Goal: Task Accomplishment & Management: Manage account settings

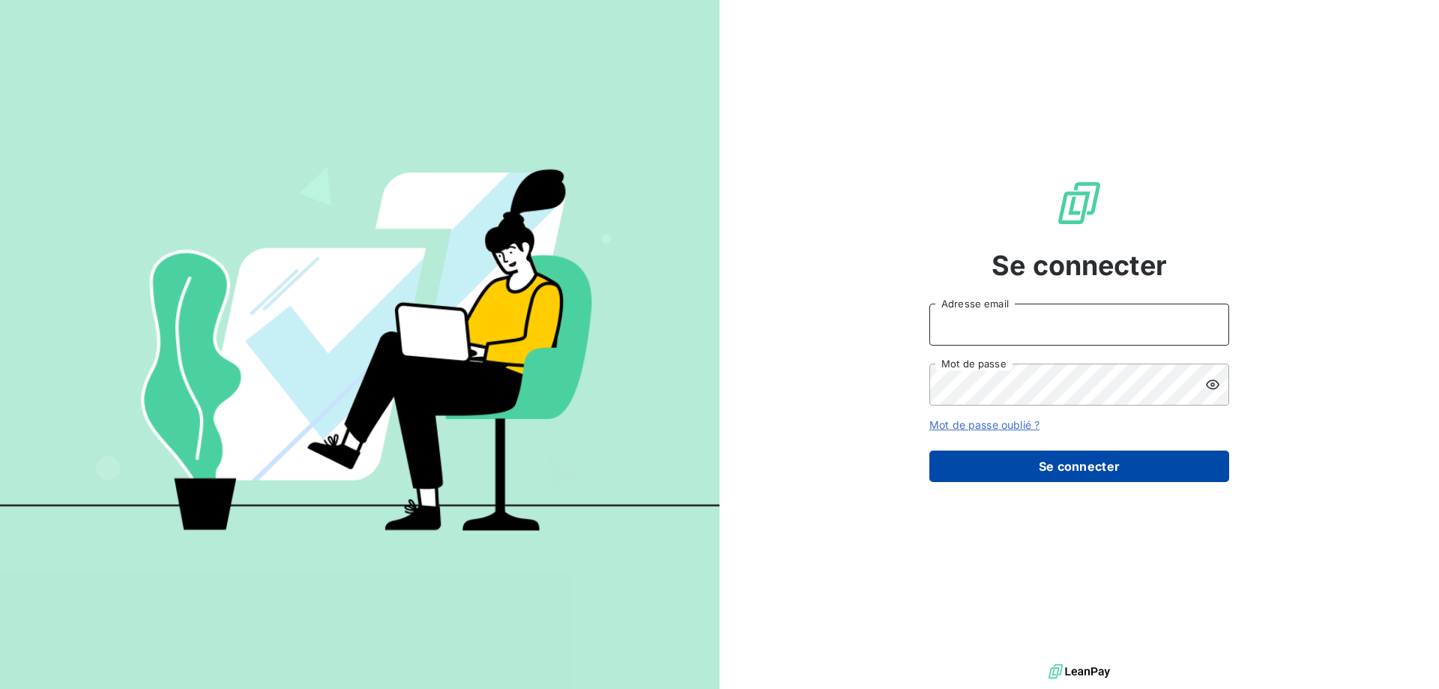
type input "[EMAIL_ADDRESS][DOMAIN_NAME][PERSON_NAME]"
drag, startPoint x: 1103, startPoint y: 471, endPoint x: 1095, endPoint y: 471, distance: 8.2
click at [1103, 471] on button "Se connecter" at bounding box center [1080, 466] width 300 height 31
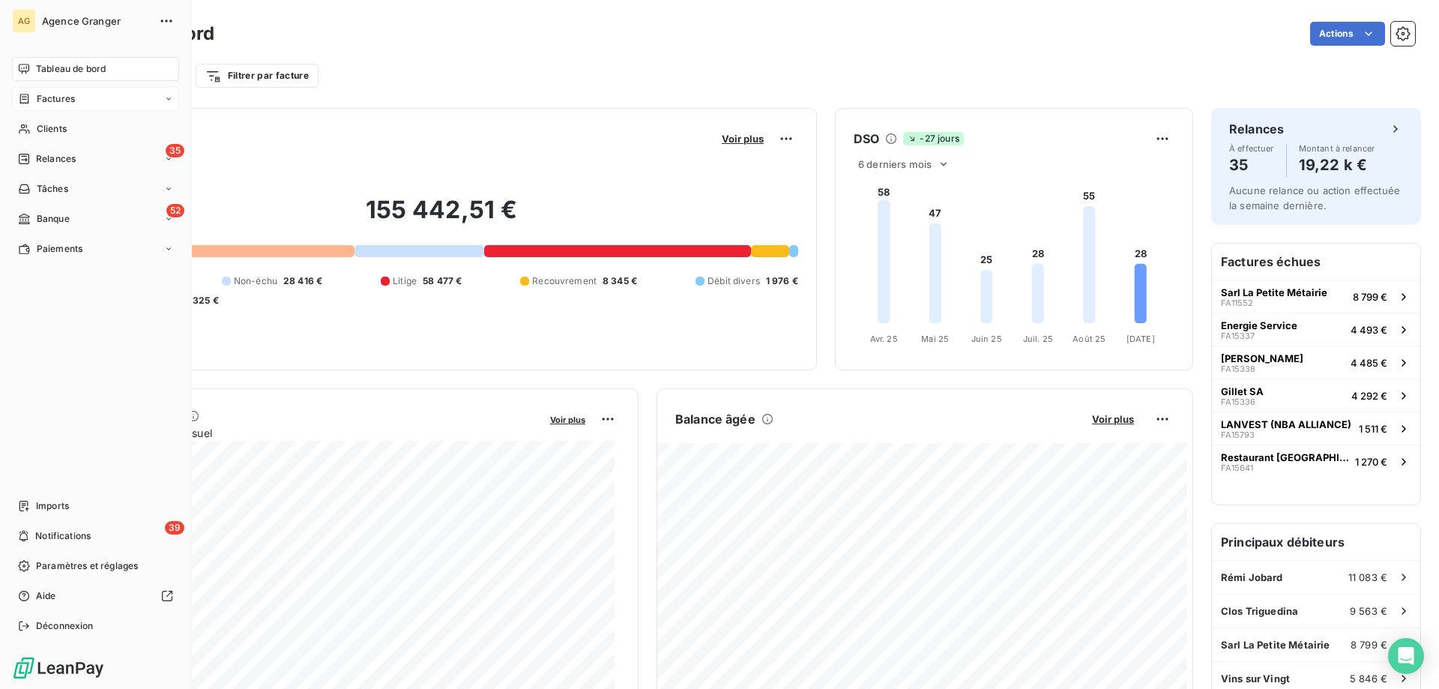
click at [55, 100] on span "Factures" at bounding box center [56, 98] width 38 height 13
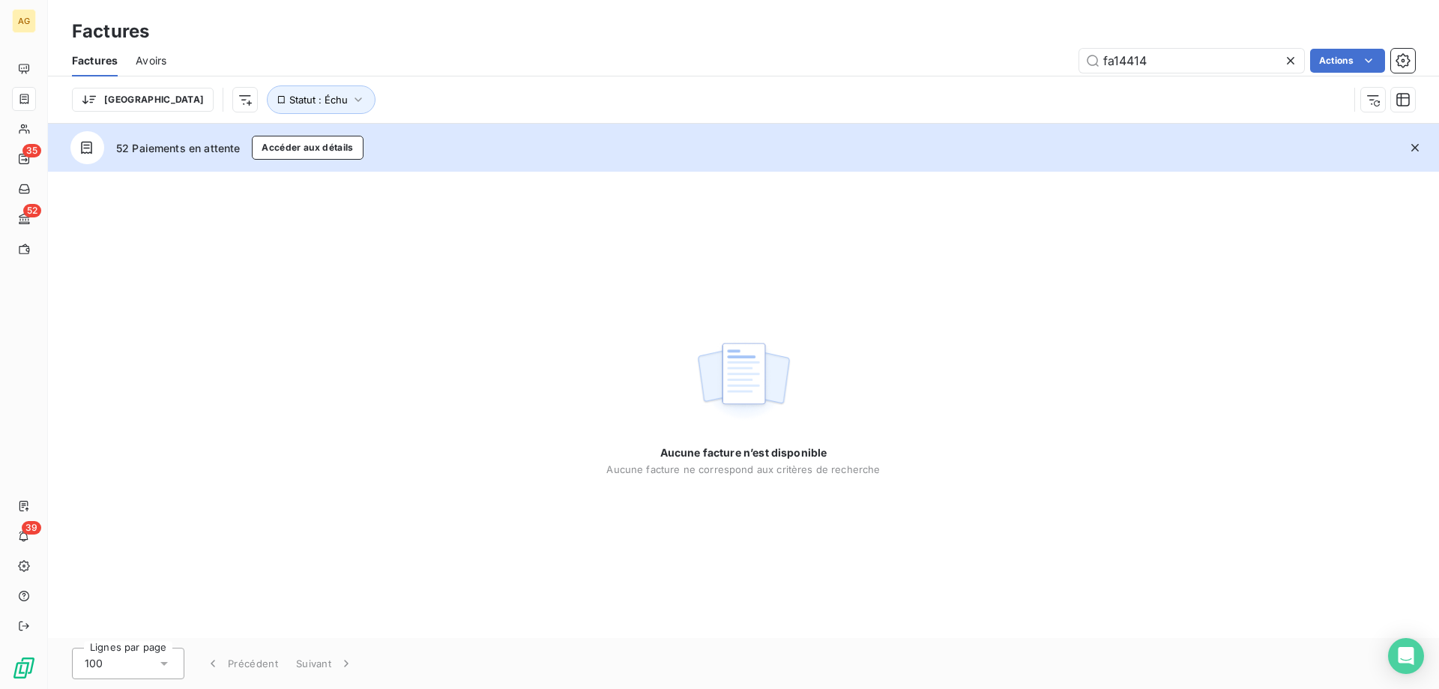
drag, startPoint x: 1120, startPoint y: 61, endPoint x: 1211, endPoint y: 44, distance: 92.2
click at [1209, 44] on div "Factures Factures Avoirs fa14414 Actions Trier Statut : Échu" at bounding box center [743, 62] width 1391 height 124
type input "fa15893"
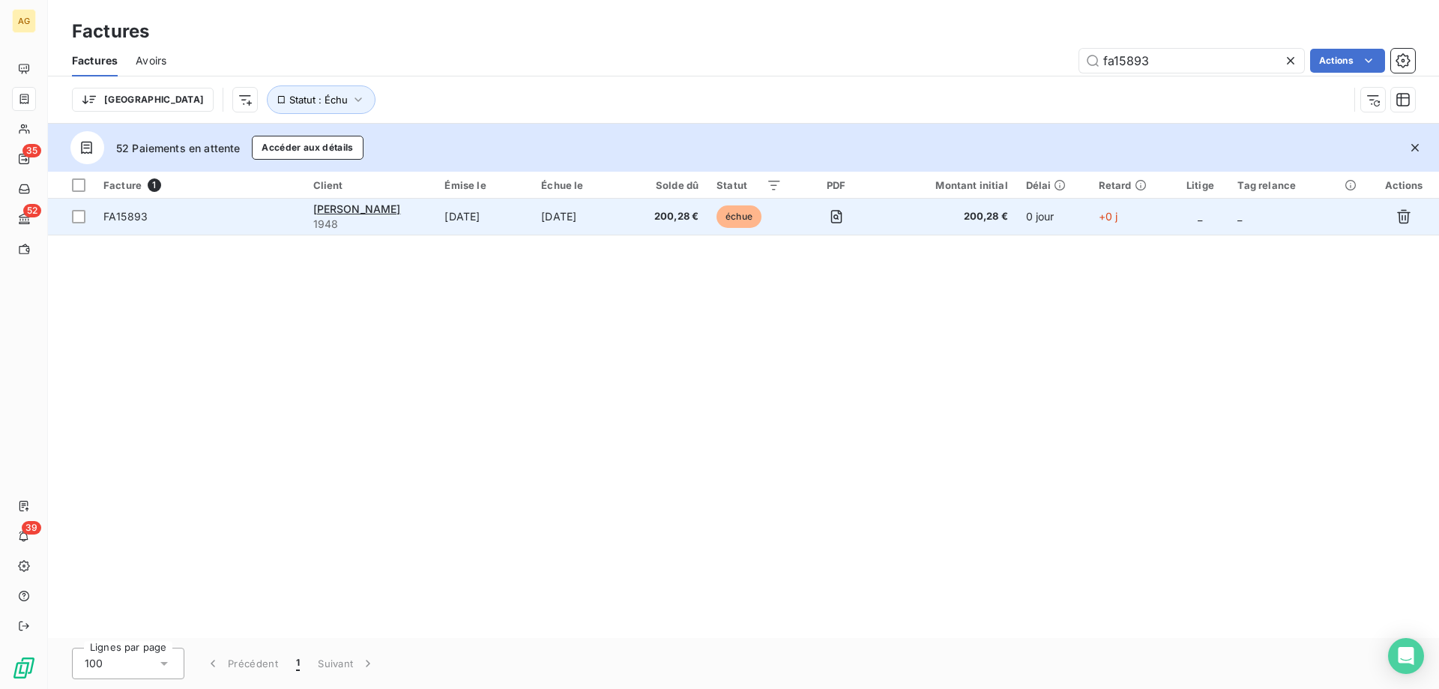
click at [205, 221] on span "FA15893" at bounding box center [199, 216] width 192 height 15
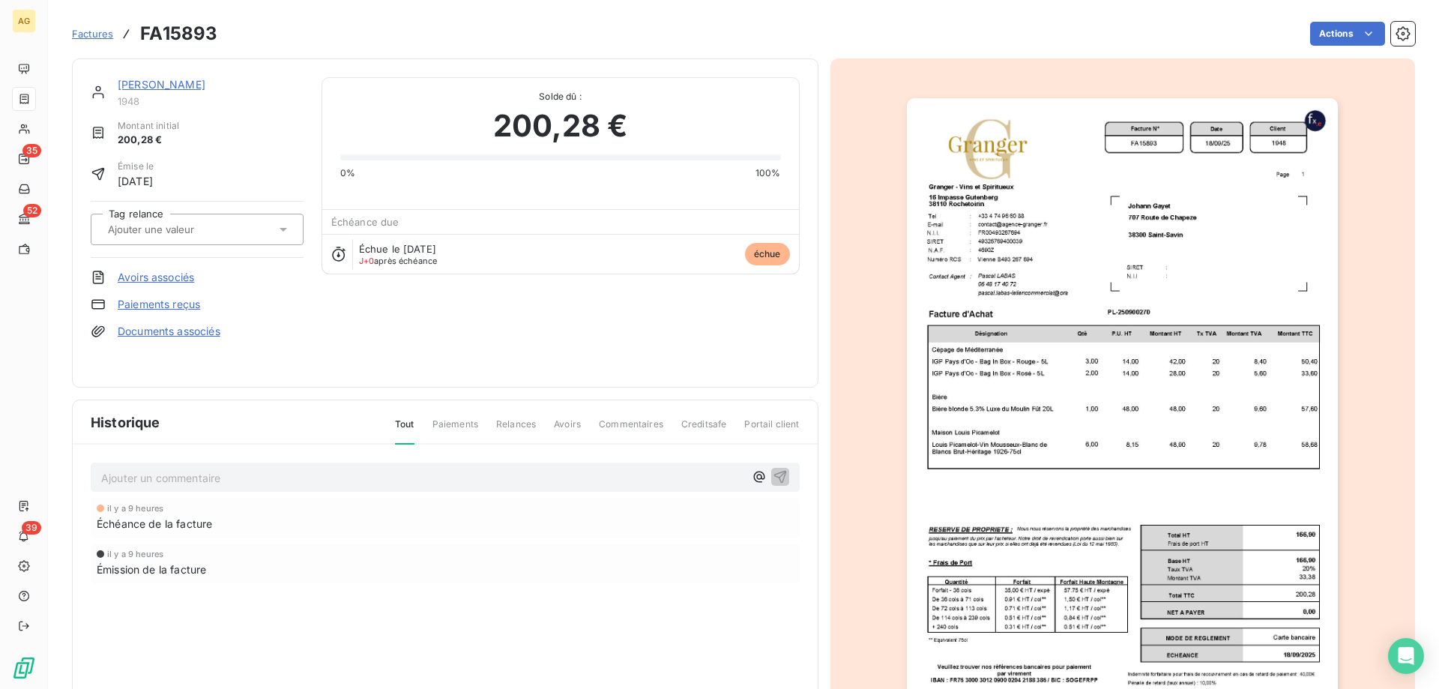
click at [165, 311] on link "Paiements reçus" at bounding box center [159, 304] width 82 height 15
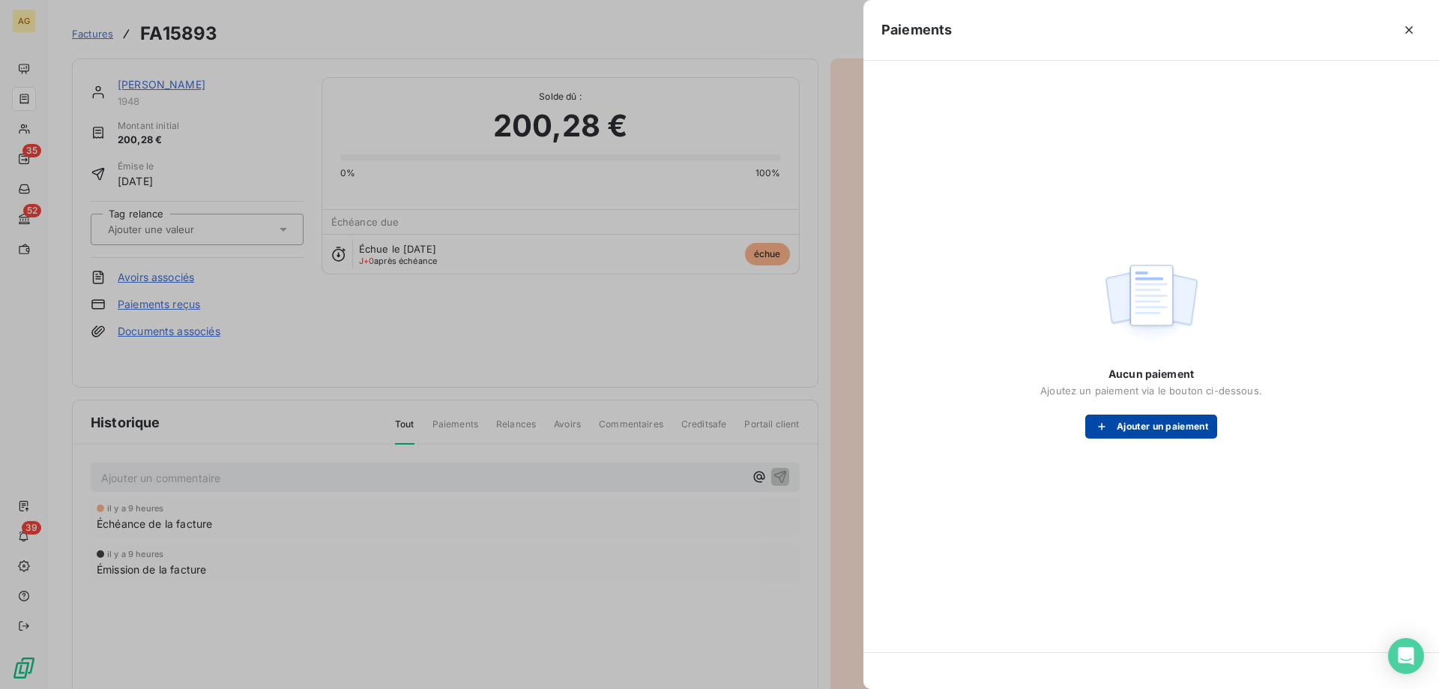
click at [1159, 428] on button "Ajouter un paiement" at bounding box center [1151, 427] width 132 height 24
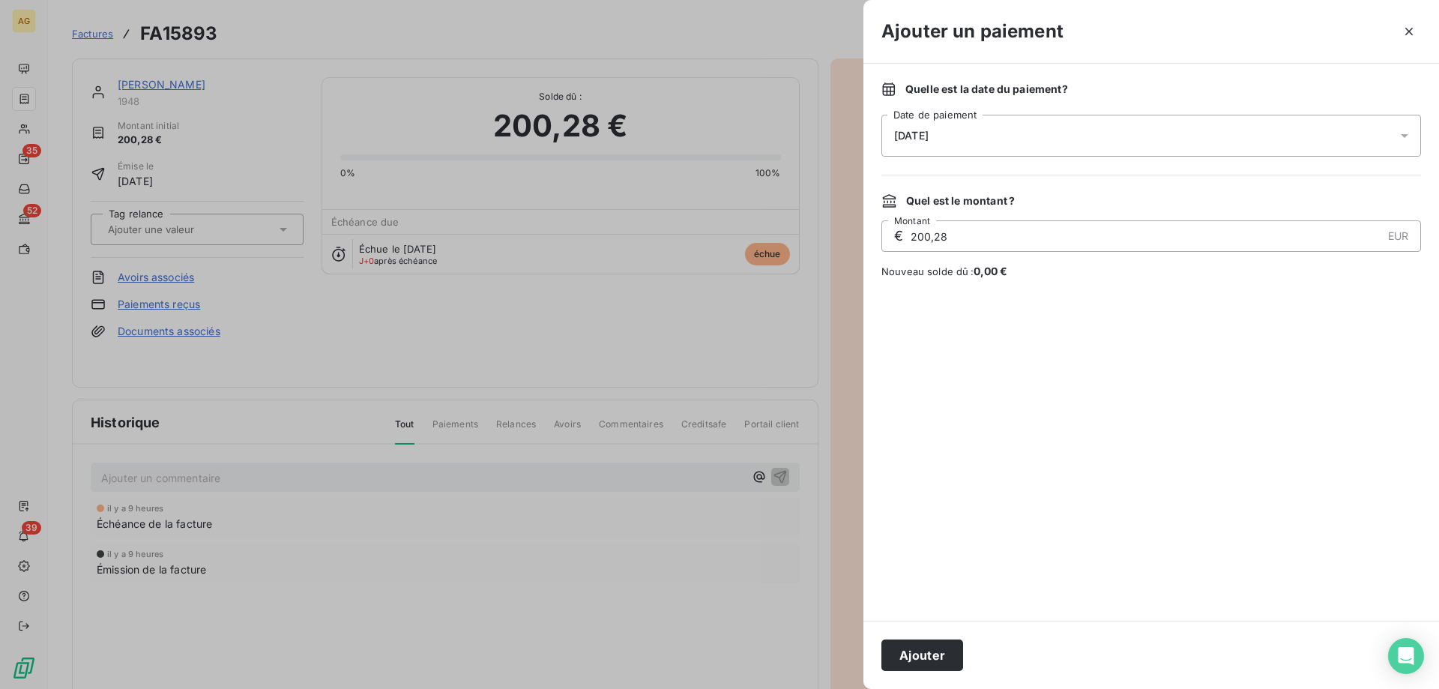
click at [947, 664] on button "Ajouter" at bounding box center [923, 654] width 82 height 31
